Goal: Check status: Check status

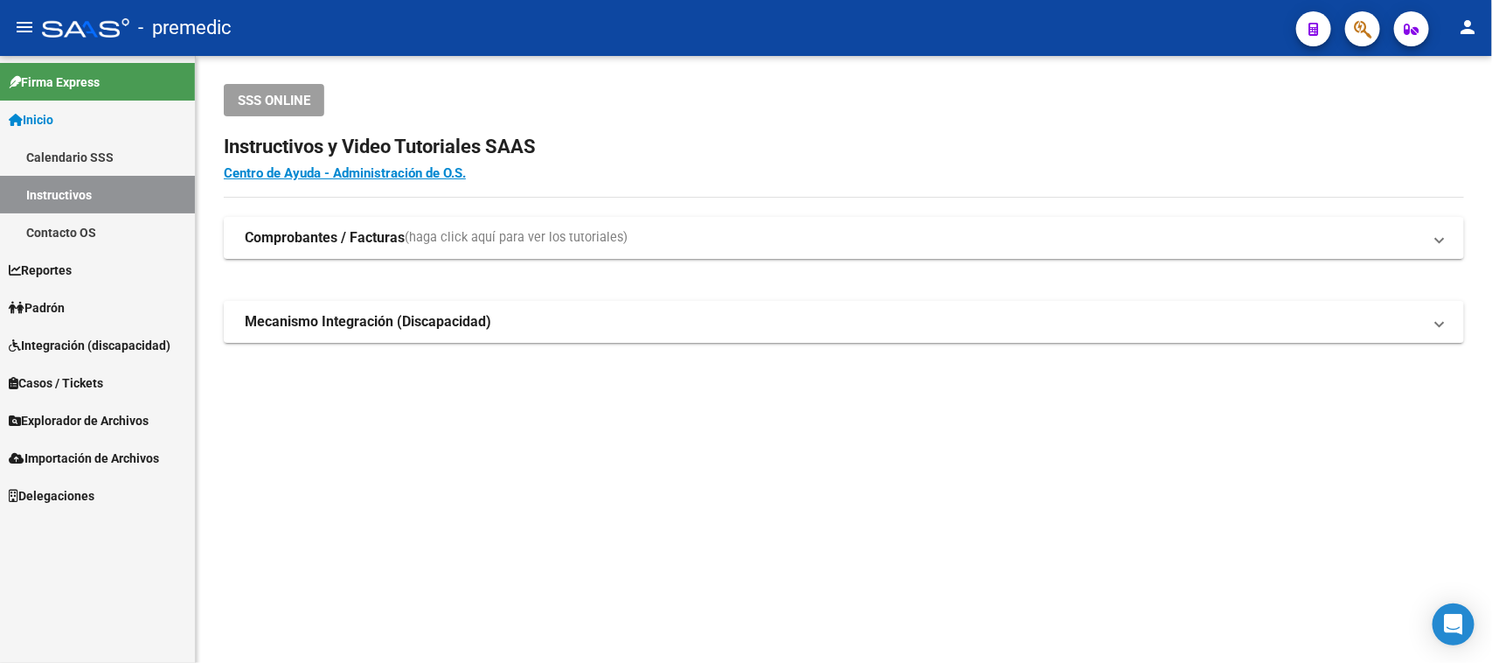
click at [62, 308] on span "Padrón" at bounding box center [37, 307] width 56 height 19
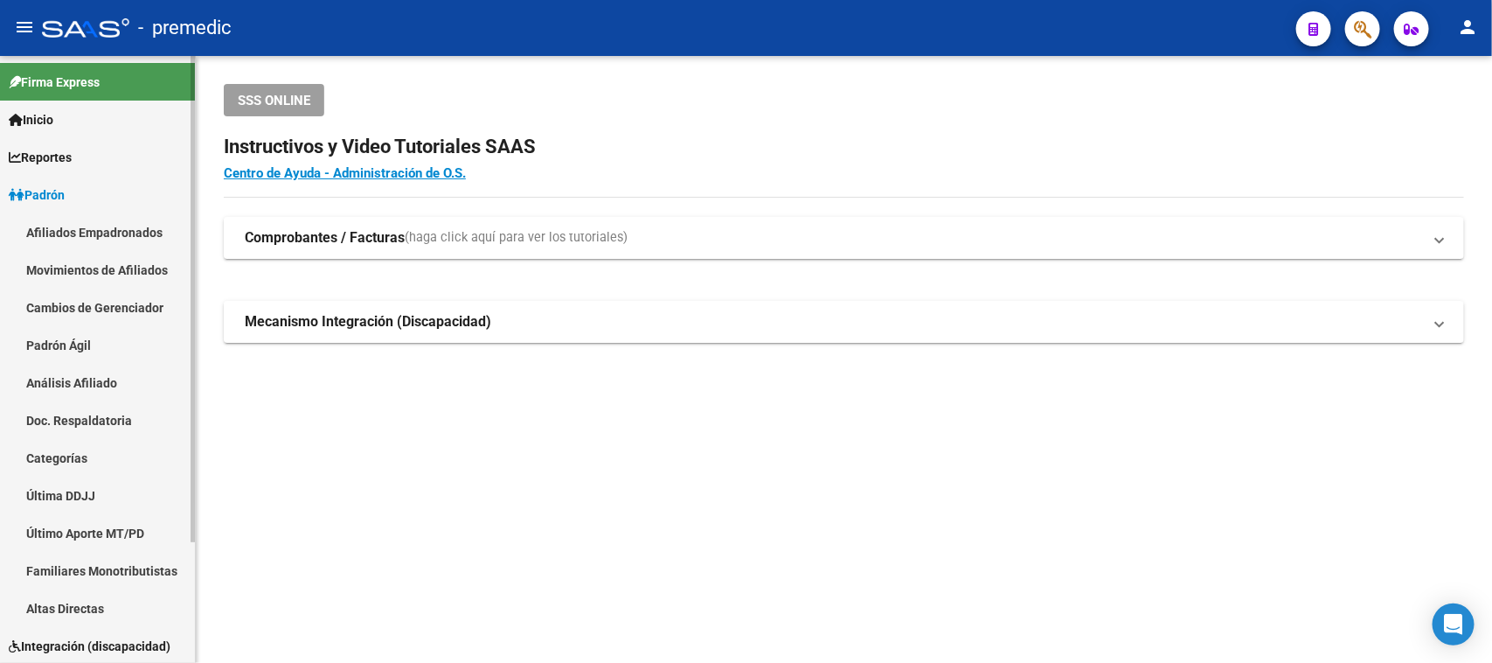
click at [68, 392] on link "Análisis Afiliado" at bounding box center [97, 383] width 195 height 38
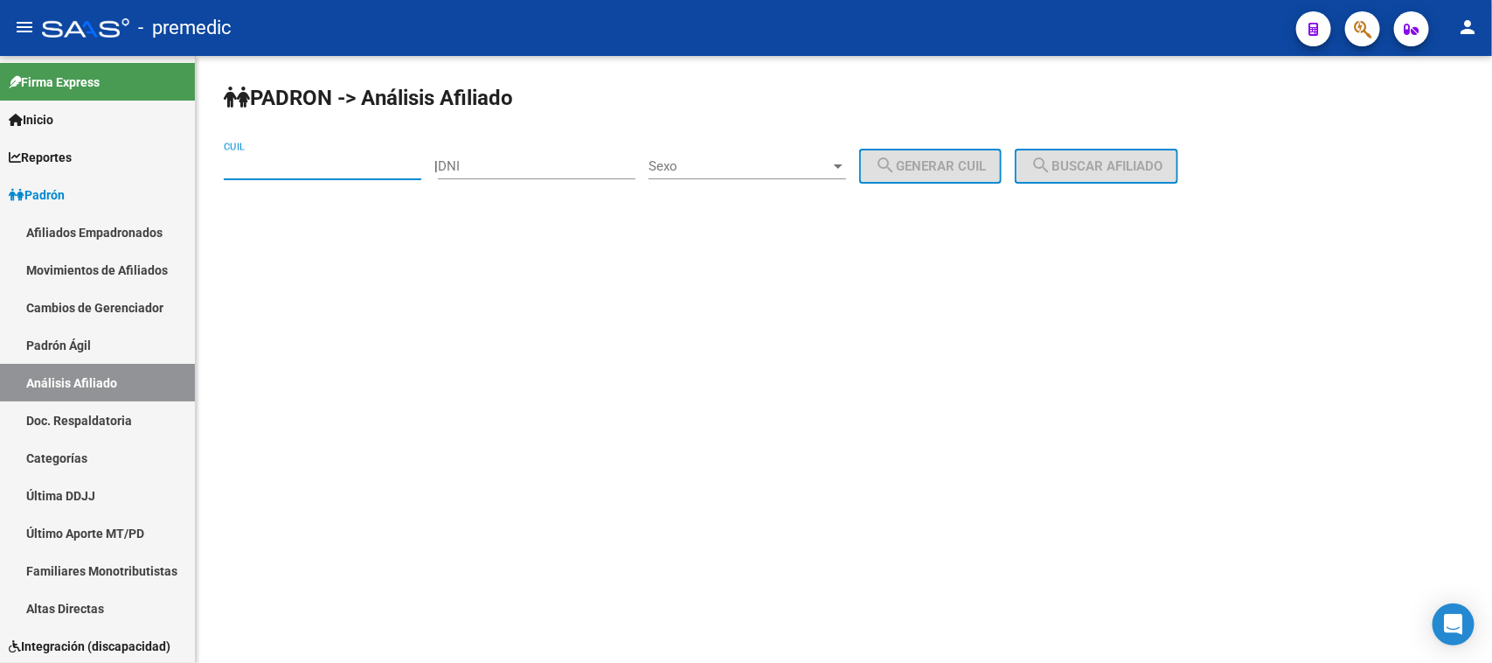
click at [286, 169] on input "CUIL" at bounding box center [323, 166] width 198 height 16
paste input "27-95911656-9"
click at [1163, 172] on span "search Buscar afiliado" at bounding box center [1097, 166] width 132 height 16
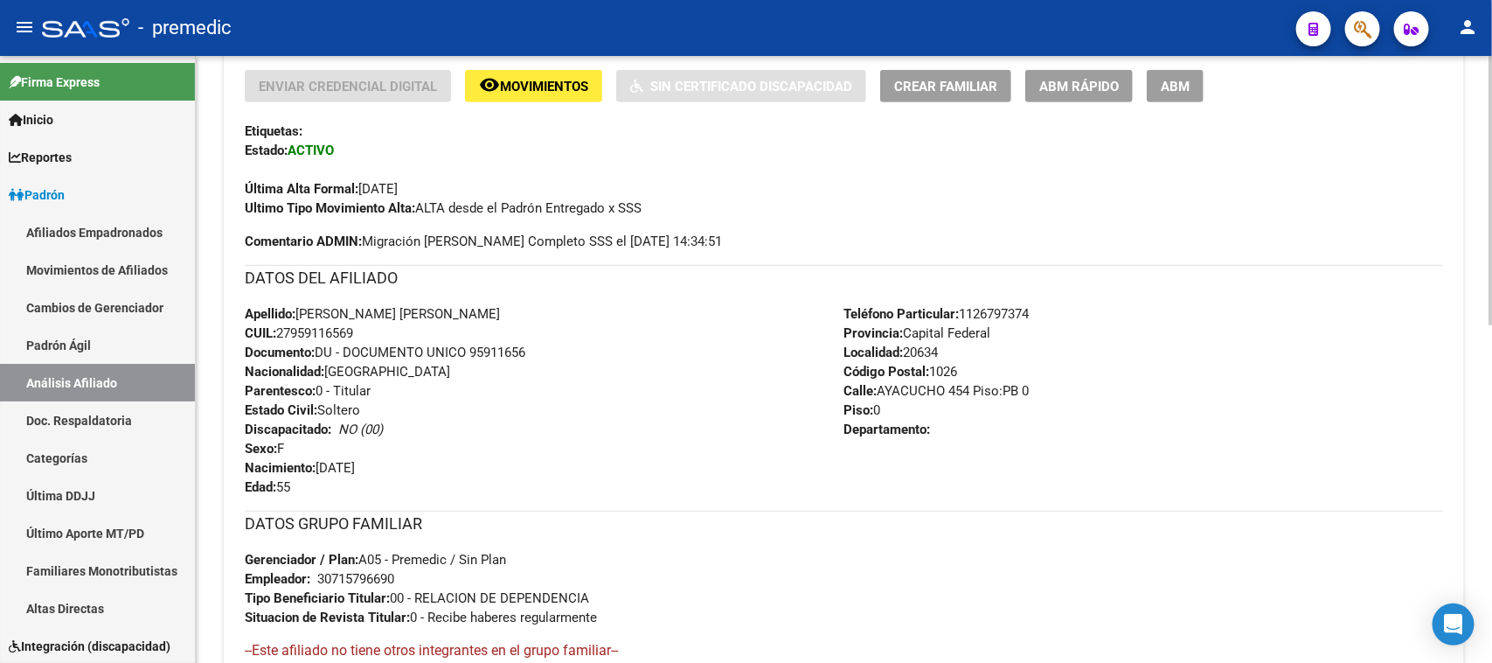
scroll to position [763, 0]
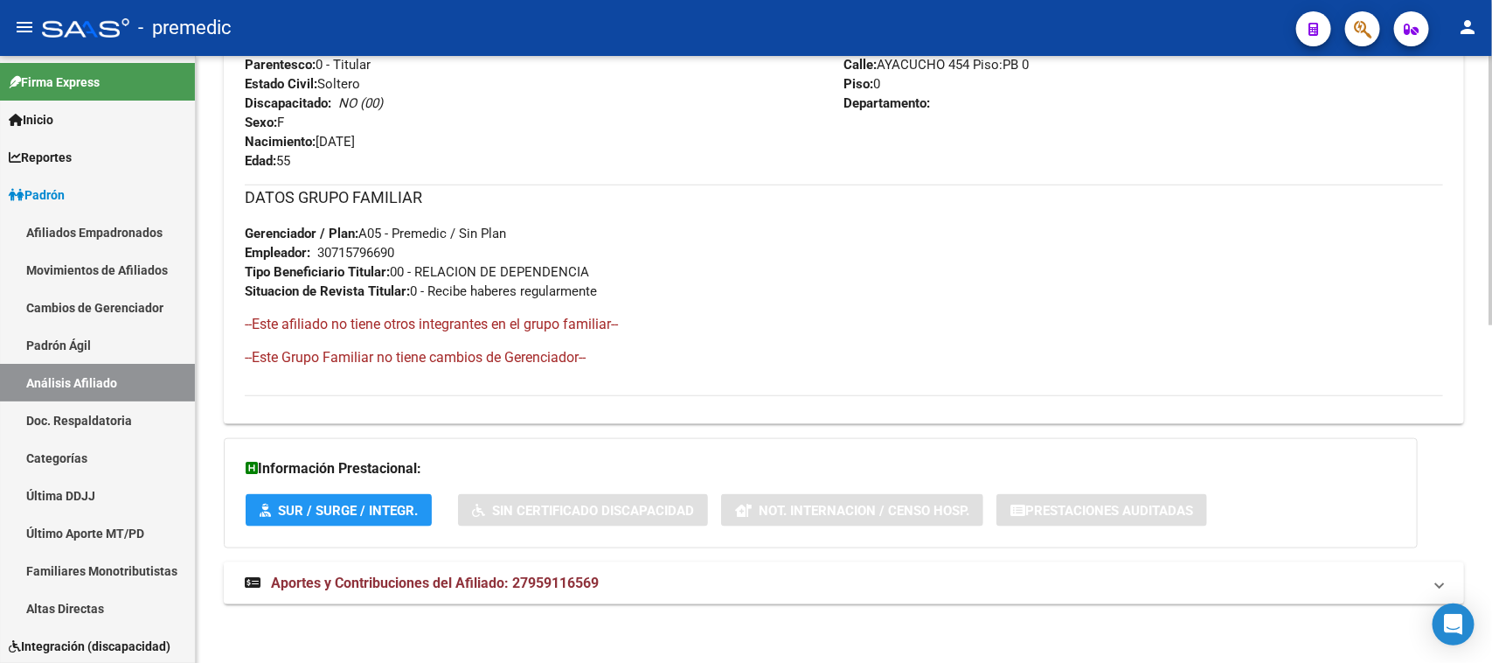
click at [348, 586] on span "Aportes y Contribuciones del Afiliado: 27959116569" at bounding box center [435, 582] width 328 height 17
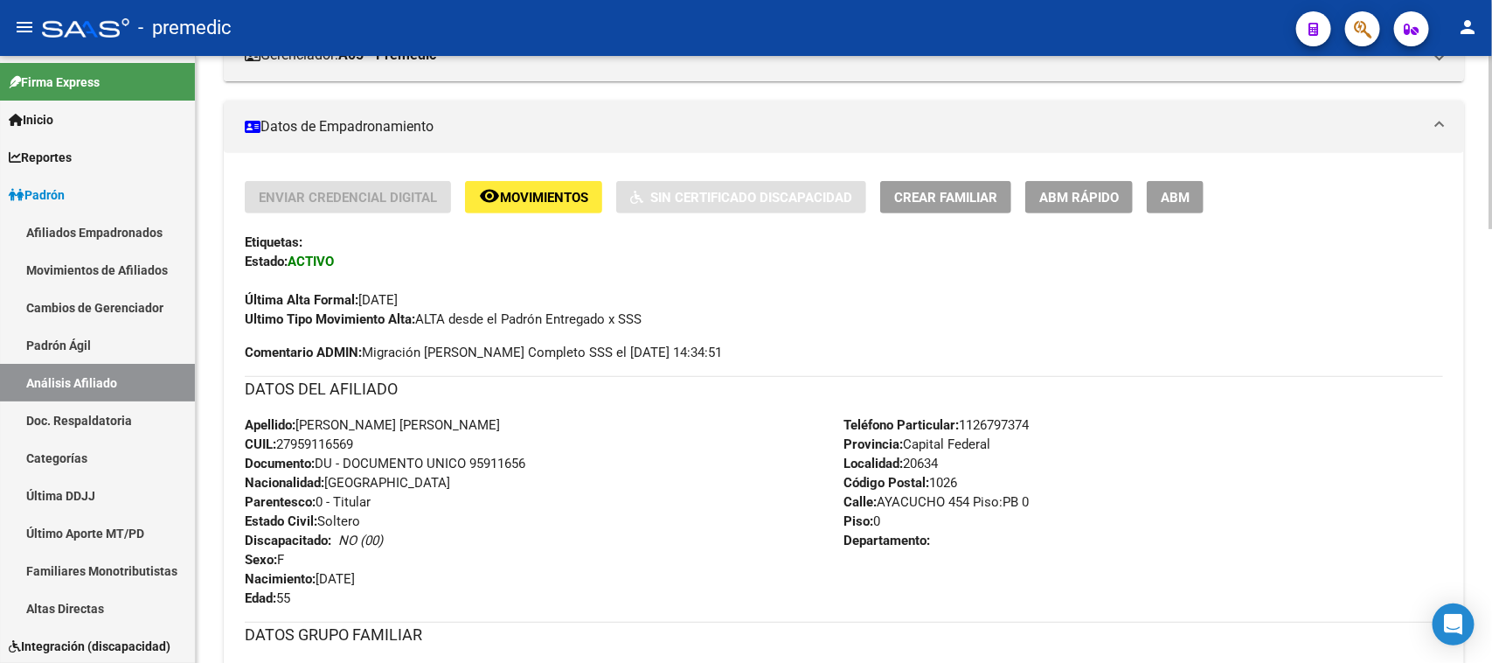
scroll to position [0, 0]
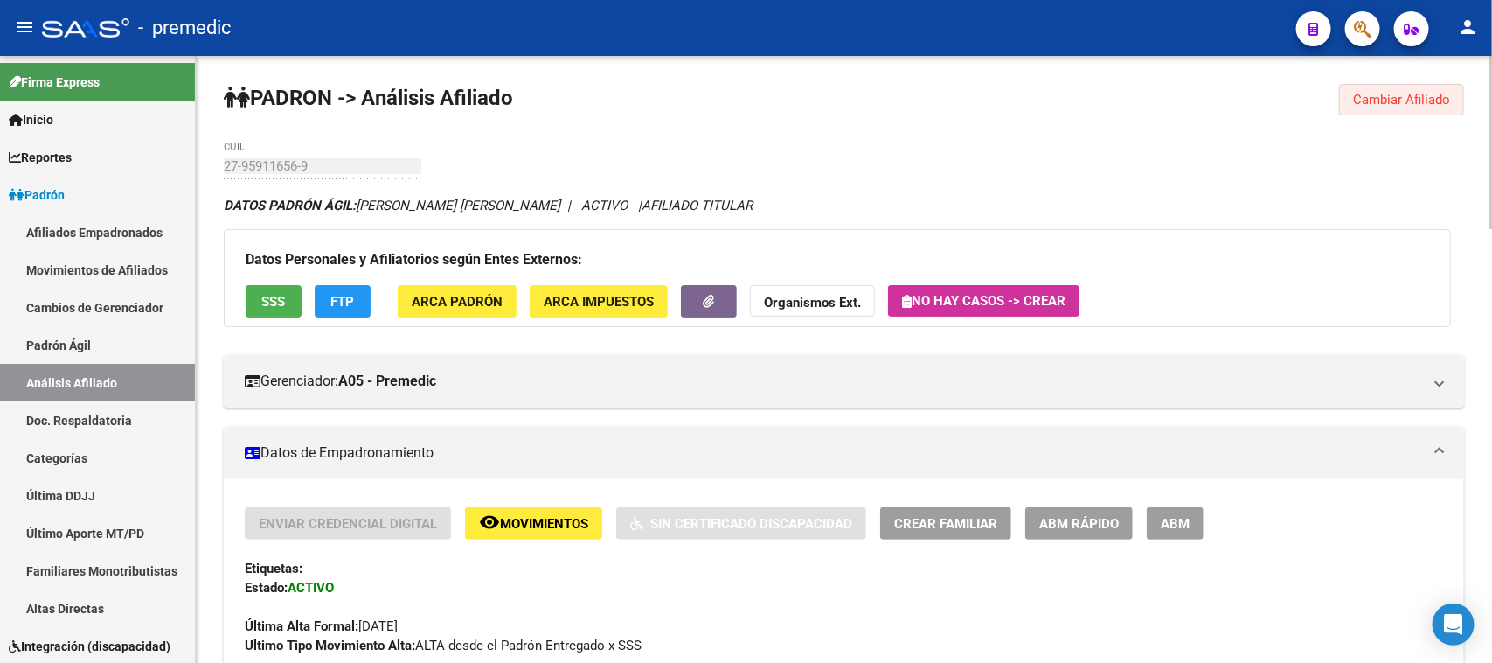
drag, startPoint x: 1378, startPoint y: 94, endPoint x: 561, endPoint y: 102, distance: 816.4
click at [1377, 94] on span "Cambiar Afiliado" at bounding box center [1401, 100] width 97 height 16
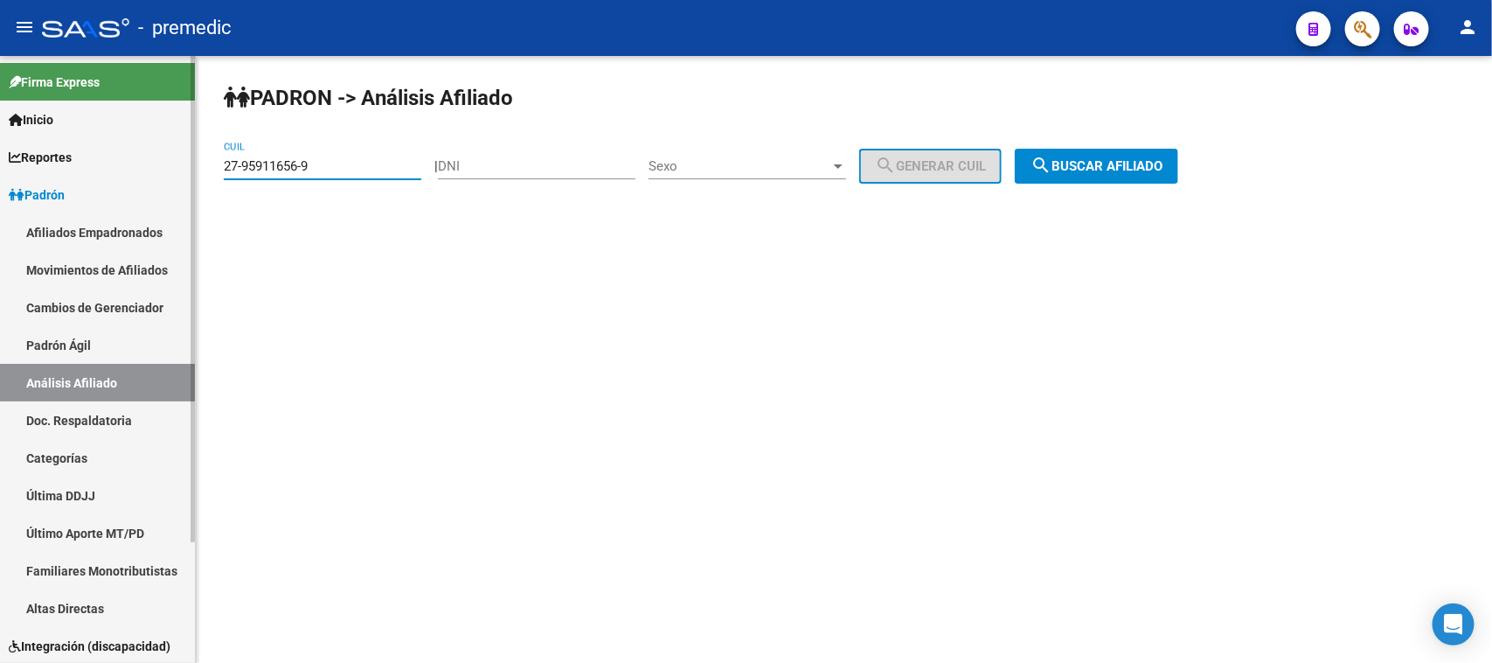
drag, startPoint x: 275, startPoint y: 154, endPoint x: 157, endPoint y: 154, distance: 118.0
click at [142, 154] on mat-sidenav-container "Firma Express Inicio Calendario SSS Instructivos Contacto OS Reportes Padrón Tr…" at bounding box center [746, 359] width 1492 height 607
paste input "0-4344463"
type input "20-43444636-9"
click at [1154, 181] on button "search Buscar afiliado" at bounding box center [1096, 166] width 163 height 35
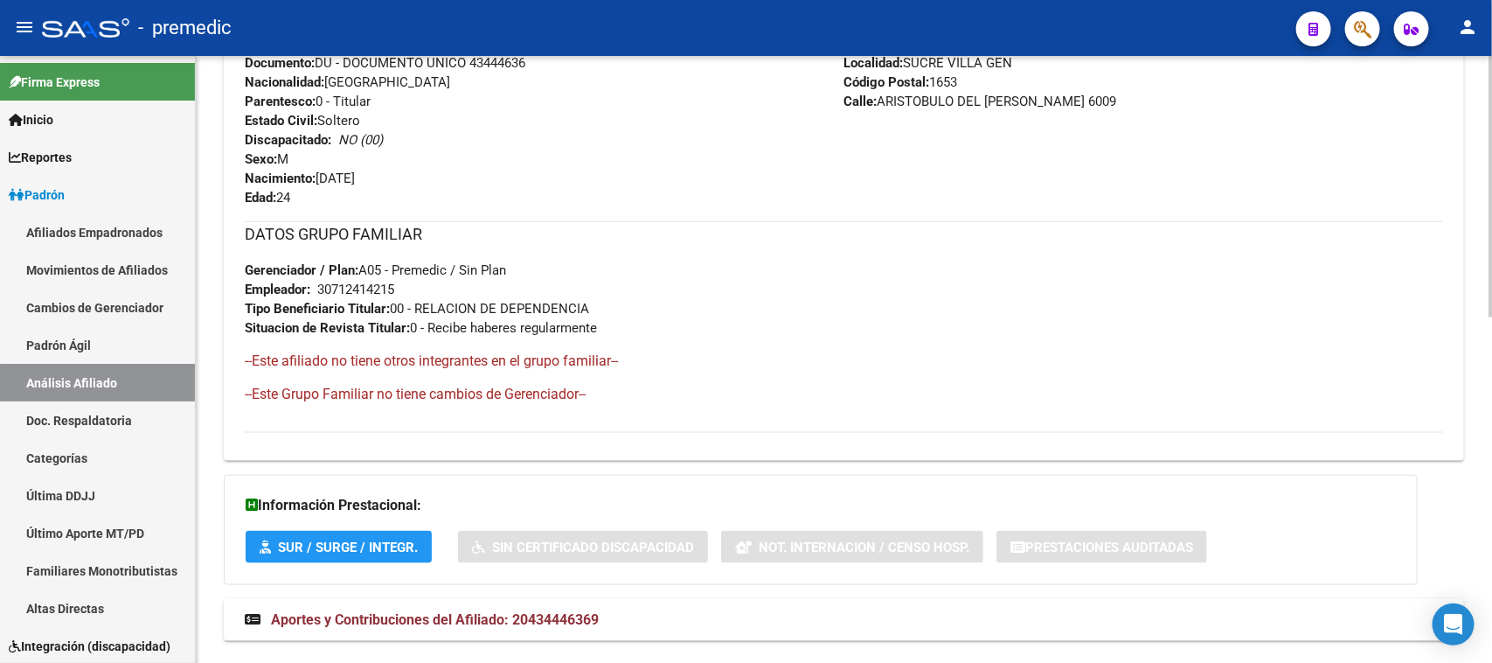
scroll to position [802, 0]
